Goal: Find specific page/section: Find specific page/section

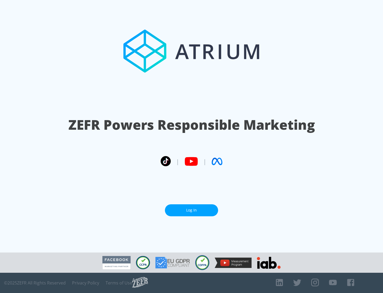
click at [191, 208] on link "Log In" at bounding box center [191, 210] width 53 height 12
